Goal: Task Accomplishment & Management: Manage account settings

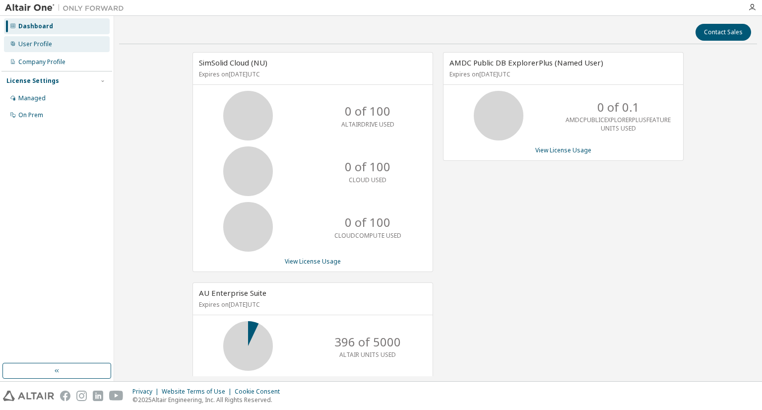
click at [59, 42] on div "User Profile" at bounding box center [57, 44] width 106 height 16
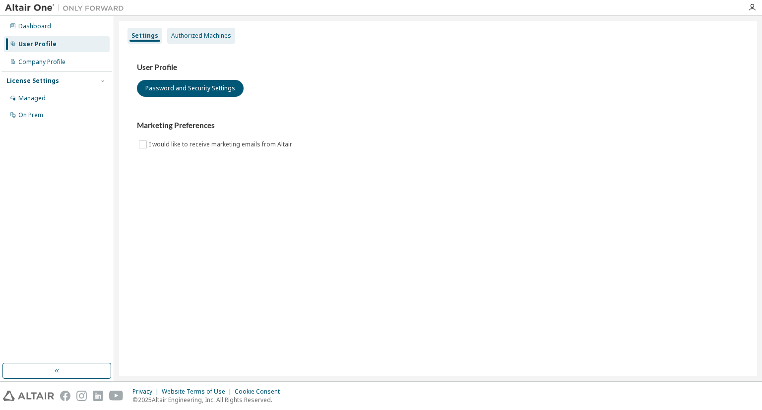
click at [178, 38] on div "Authorized Machines" at bounding box center [201, 36] width 60 height 8
click at [204, 40] on div "Authorized Machines" at bounding box center [201, 36] width 68 height 16
click at [189, 39] on div "Authorized Machines" at bounding box center [201, 36] width 60 height 8
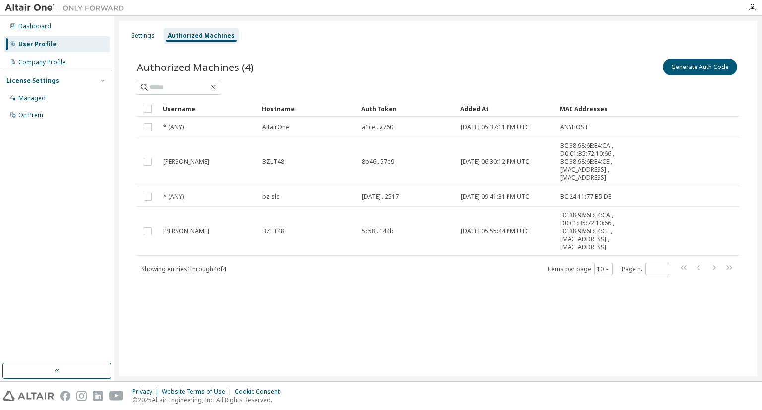
click at [342, 49] on div "Authorized Machines (4) Generate Auth Code Clear Load Save Save As Field Operat…" at bounding box center [438, 173] width 626 height 257
click at [686, 64] on button "Generate Auth Code" at bounding box center [700, 67] width 74 height 17
